Goal: Information Seeking & Learning: Learn about a topic

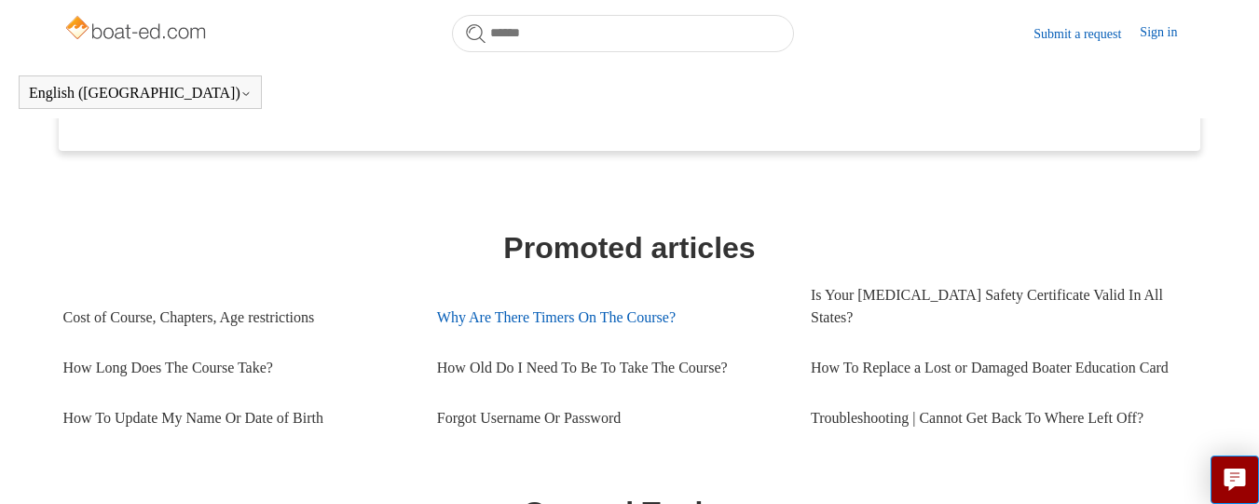
scroll to position [716, 0]
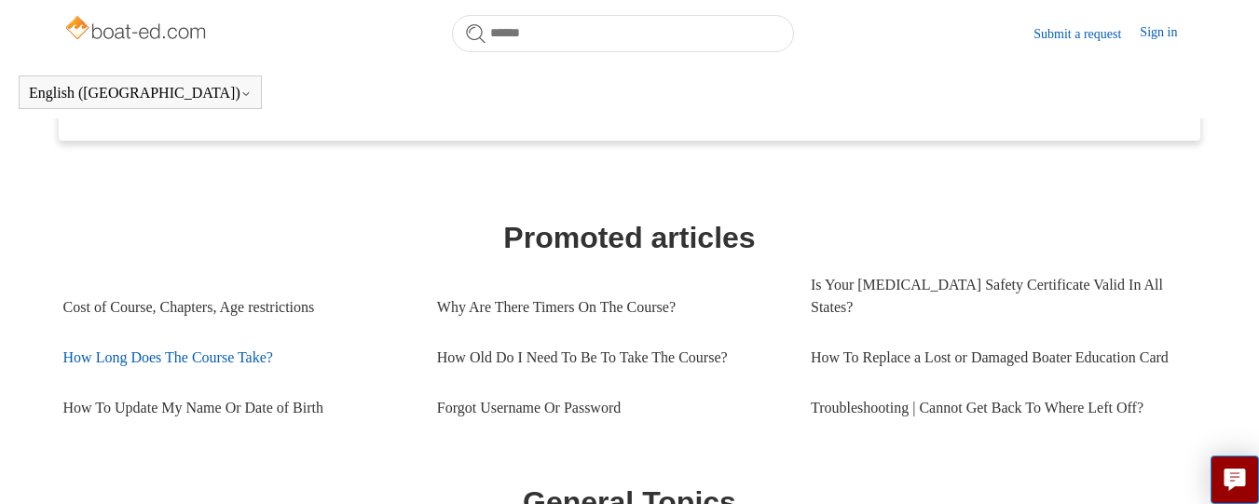
click at [229, 353] on link "How Long Does The Course Take?" at bounding box center [236, 358] width 346 height 50
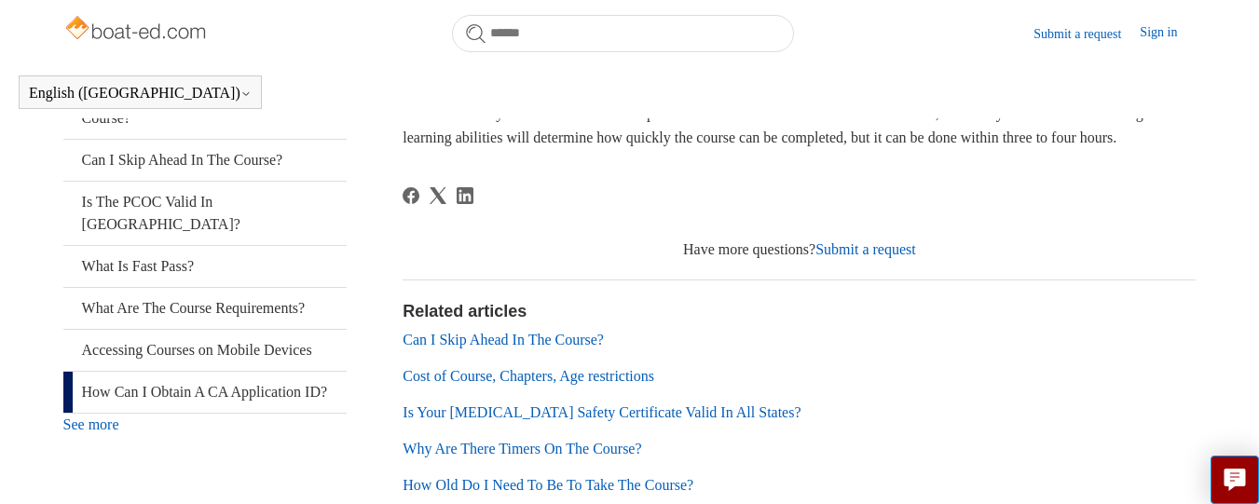
scroll to position [415, 0]
click at [178, 281] on link "What Is Fast Pass?" at bounding box center [204, 265] width 283 height 41
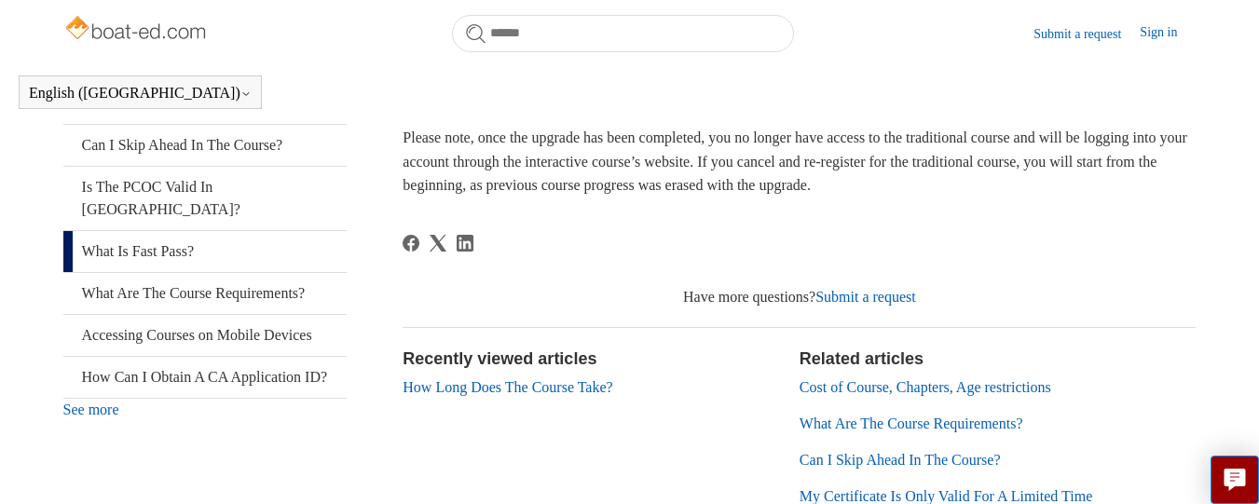
scroll to position [433, 0]
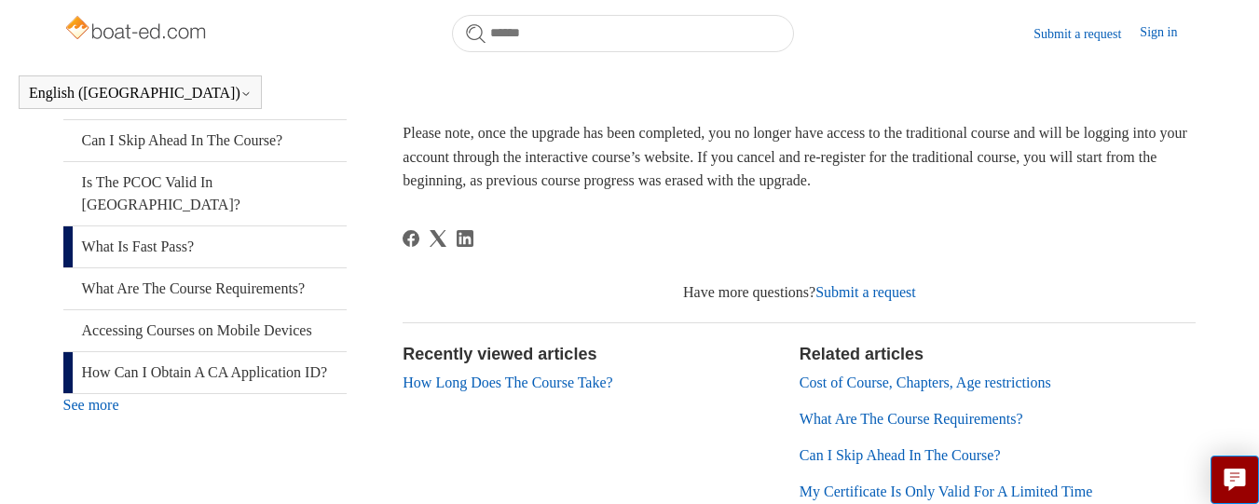
click at [281, 393] on link "How Can I Obtain A CA Application ID?" at bounding box center [204, 372] width 283 height 41
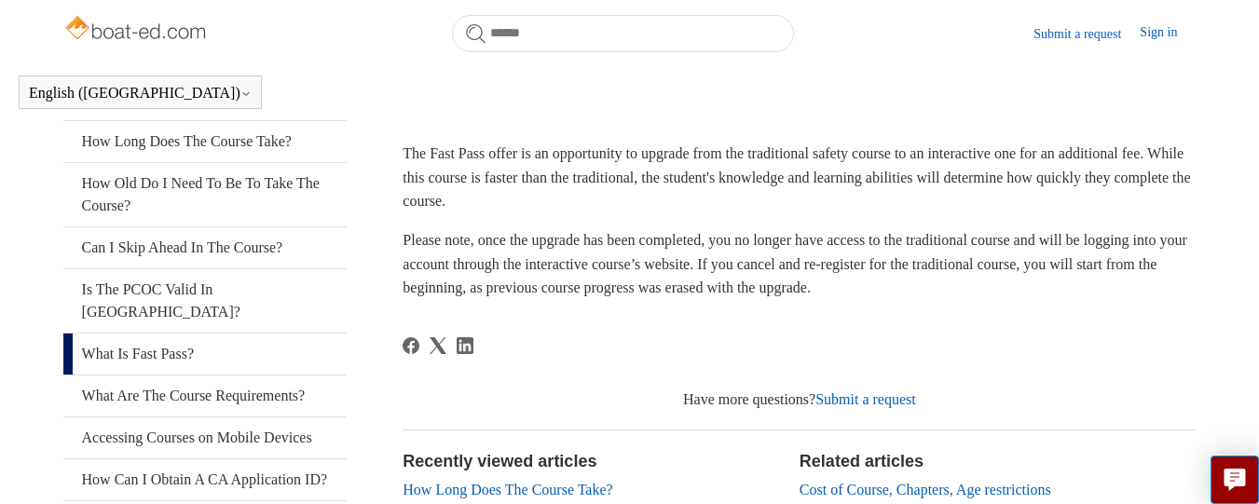
scroll to position [408, 0]
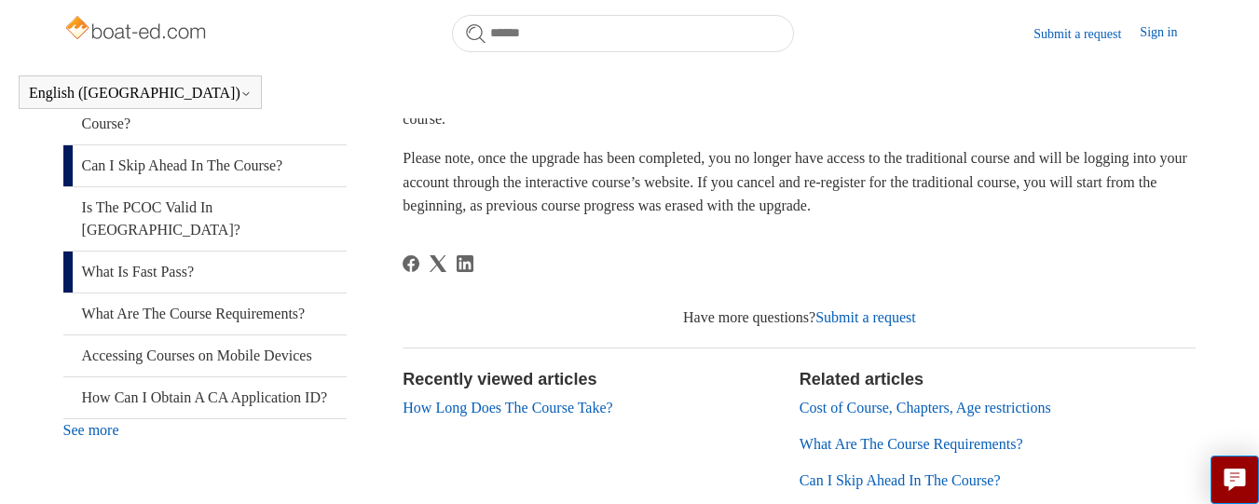
click at [250, 186] on link "Can I Skip Ahead In The Course?" at bounding box center [204, 165] width 283 height 41
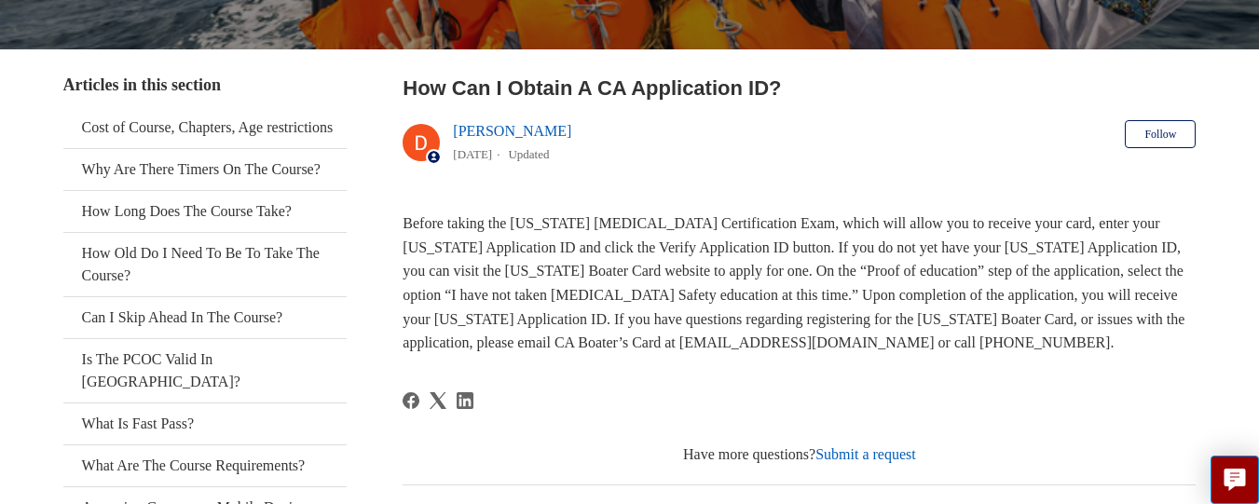
scroll to position [296, 0]
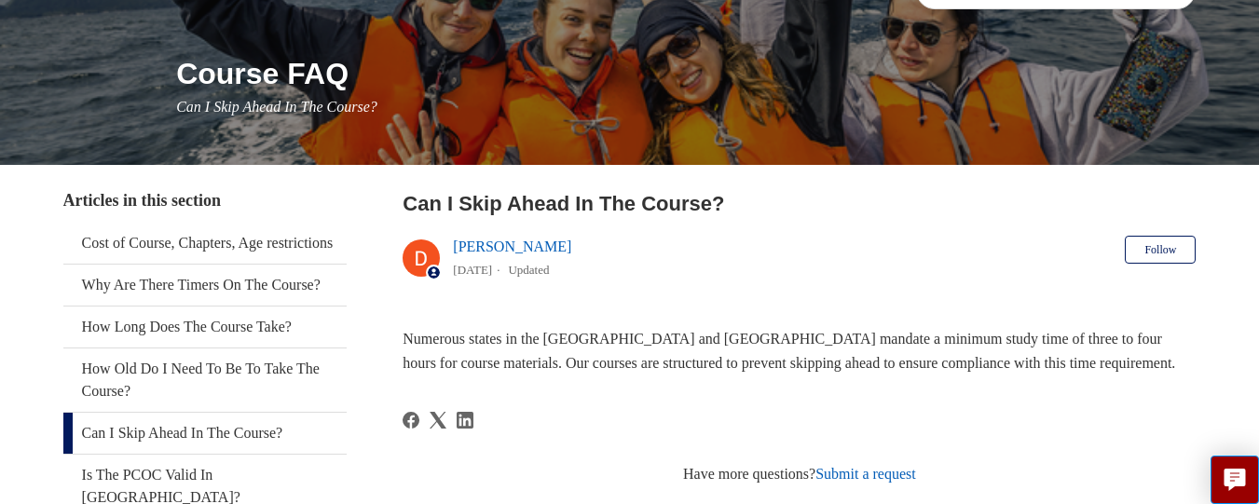
scroll to position [194, 0]
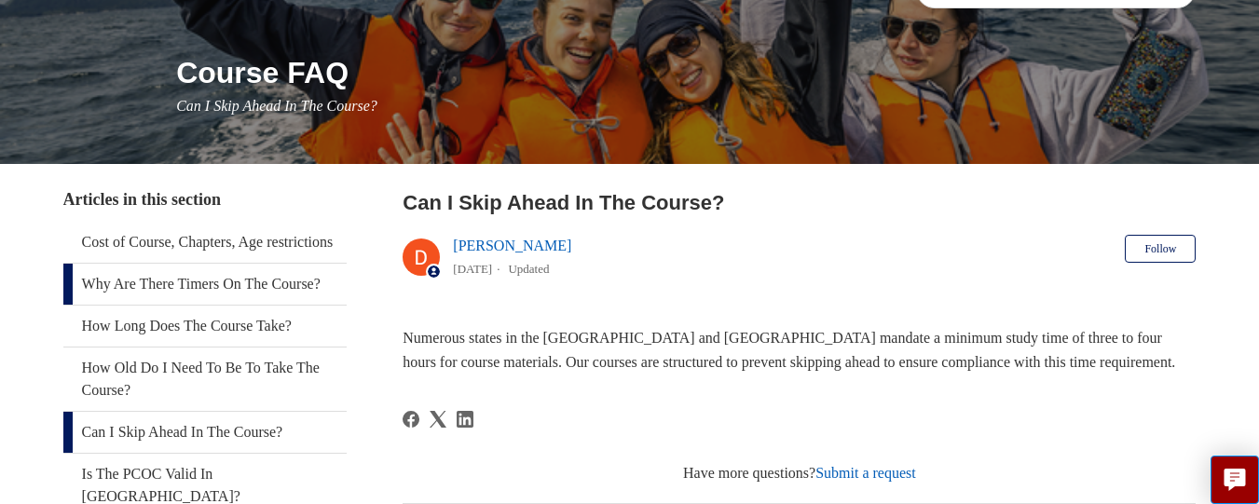
click at [255, 305] on link "Why Are There Timers On The Course?" at bounding box center [204, 284] width 283 height 41
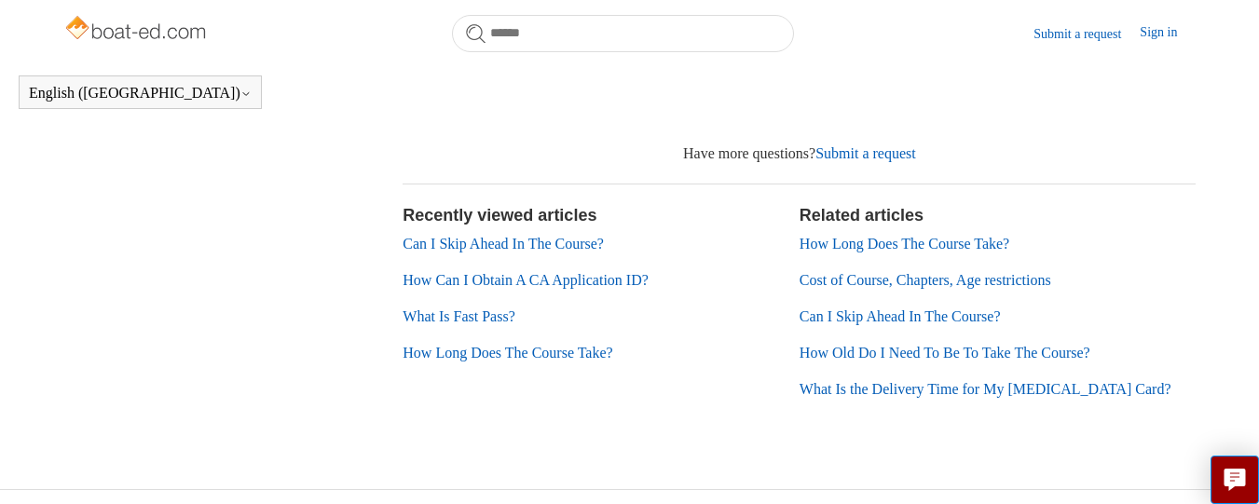
scroll to position [853, 0]
